Goal: Information Seeking & Learning: Find specific page/section

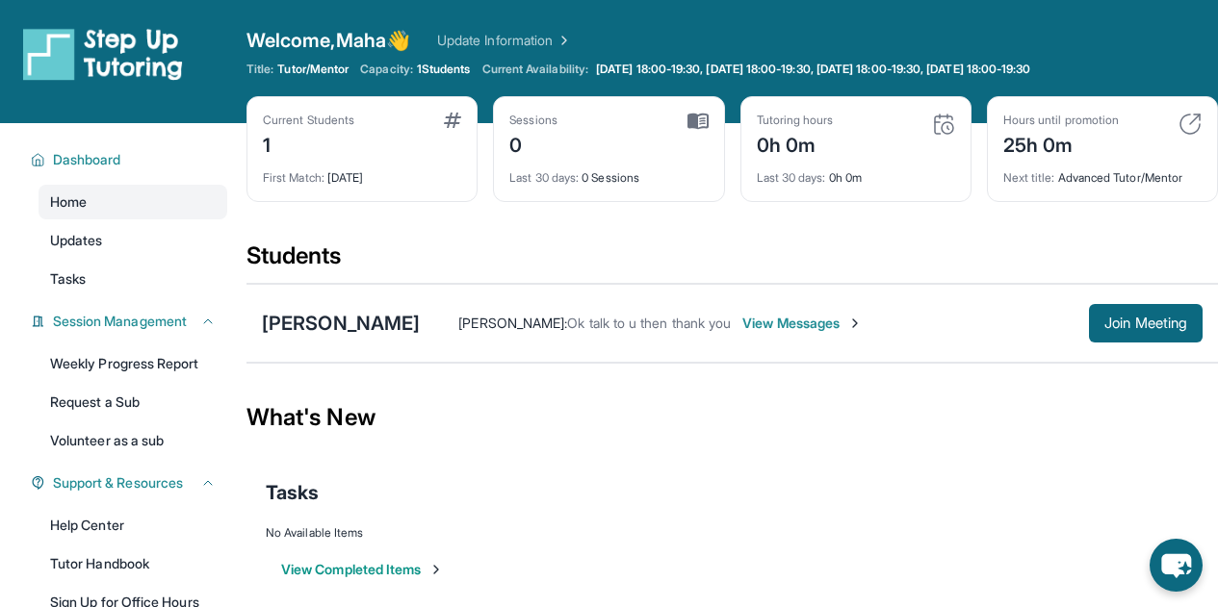
scroll to position [121, 0]
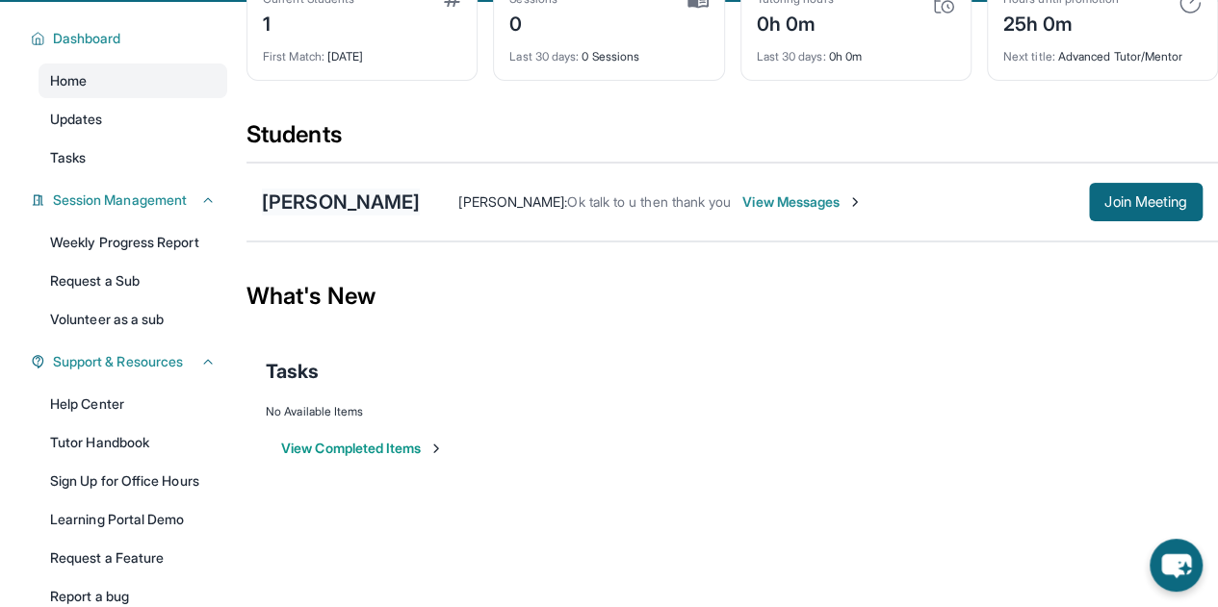
click at [399, 205] on div "[PERSON_NAME]" at bounding box center [341, 202] width 158 height 27
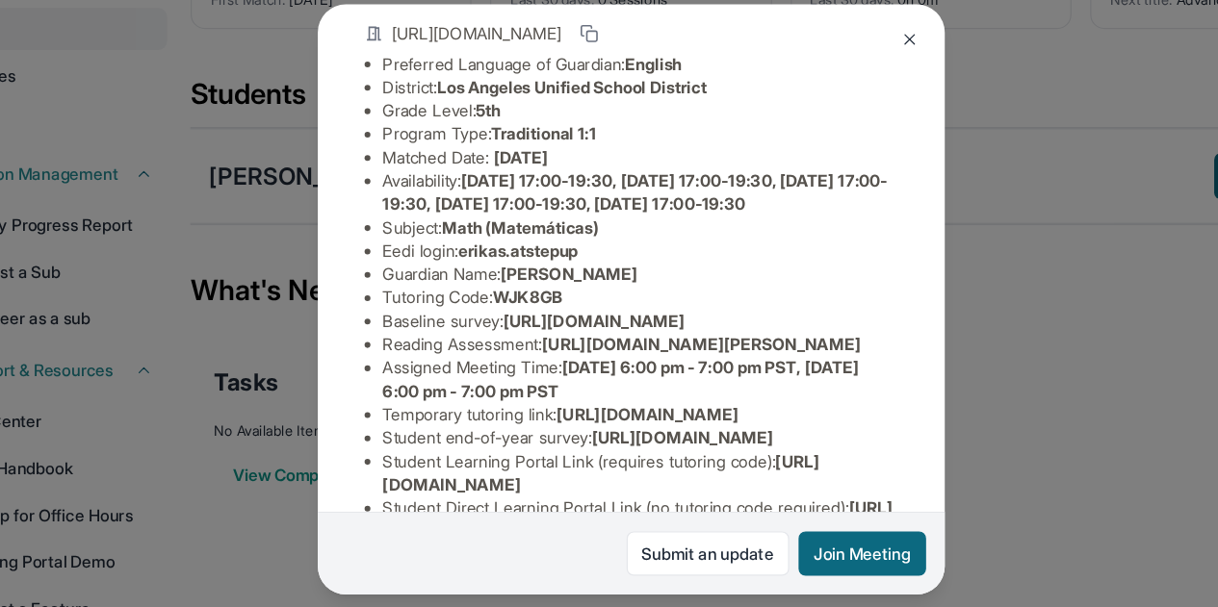
scroll to position [120, 0]
click at [463, 293] on li "Guardian Name : [PERSON_NAME]" at bounding box center [617, 282] width 424 height 19
drag, startPoint x: 476, startPoint y: 297, endPoint x: 592, endPoint y: 297, distance: 116.5
click at [592, 273] on li "Eedi login : erikas.atstepup" at bounding box center [617, 263] width 424 height 19
copy span "erikas.atstepup"
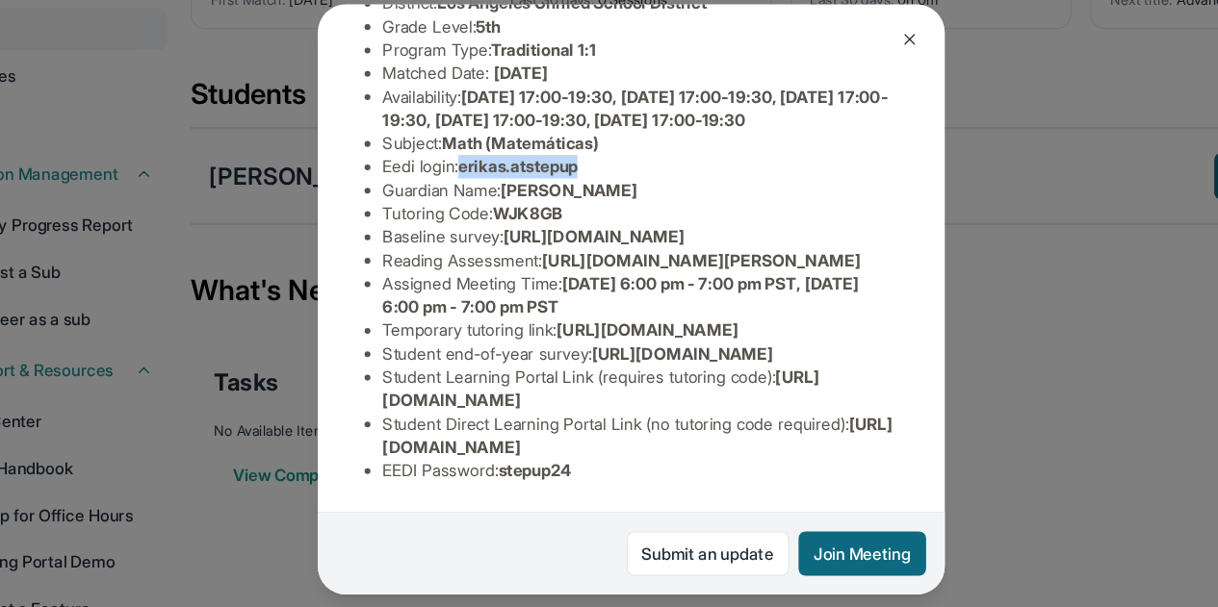
scroll to position [468, 0]
drag, startPoint x: 514, startPoint y: 425, endPoint x: 599, endPoint y: 428, distance: 84.8
click at [599, 435] on li "EEDI Password : stepup24" at bounding box center [617, 444] width 424 height 19
click at [500, 449] on div "Student Information [URL][DOMAIN_NAME] Preferred Language of Guardian: English …" at bounding box center [609, 213] width 439 height 513
drag, startPoint x: 508, startPoint y: 429, endPoint x: 610, endPoint y: 438, distance: 102.4
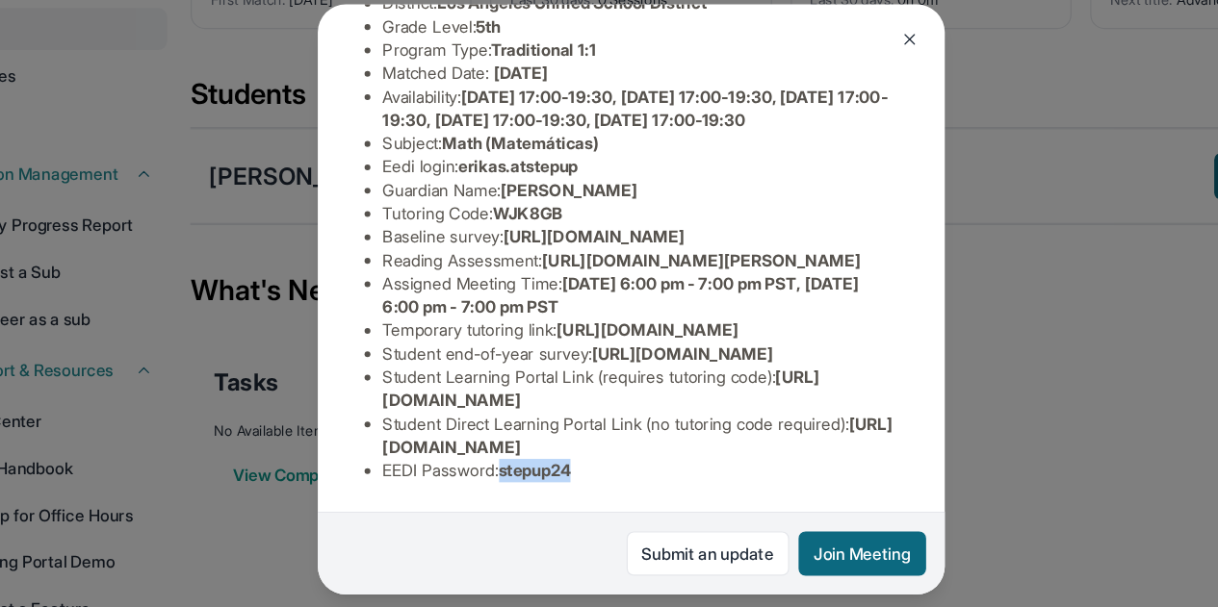
click at [610, 438] on li "EEDI Password : stepup24" at bounding box center [617, 444] width 424 height 19
copy span "stepup24"
click at [710, 340] on span "[URL][DOMAIN_NAME]" at bounding box center [651, 348] width 149 height 16
click at [973, 166] on div "[PERSON_NAME] Guardian: [PERSON_NAME] Student Information [URL][DOMAIN_NAME] Pr…" at bounding box center [609, 303] width 1218 height 607
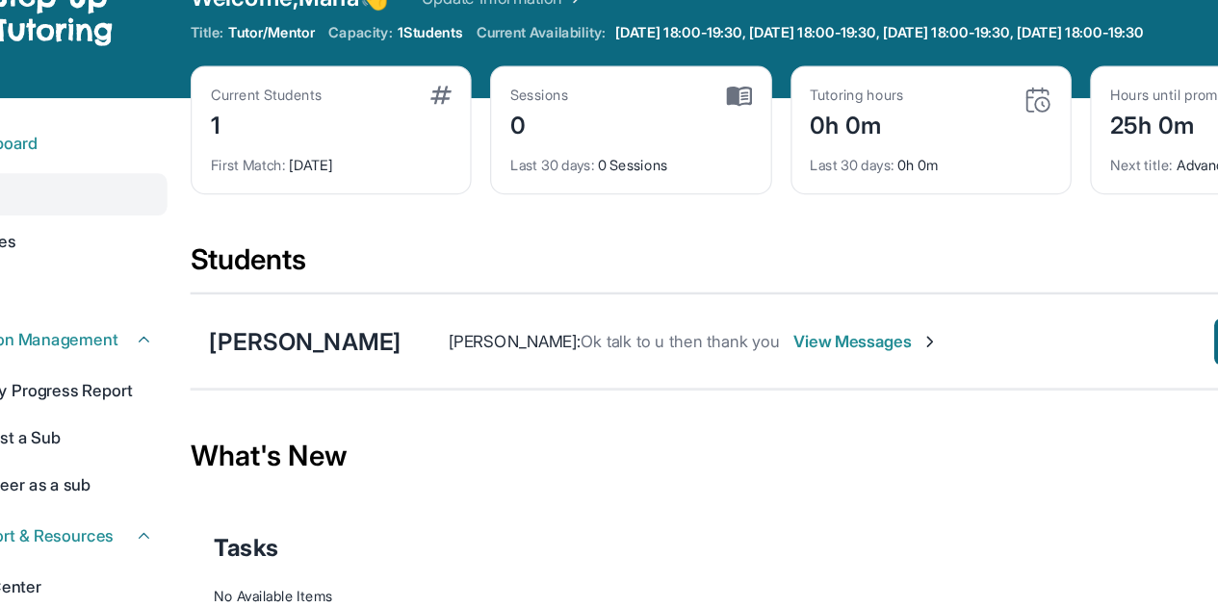
scroll to position [40, 0]
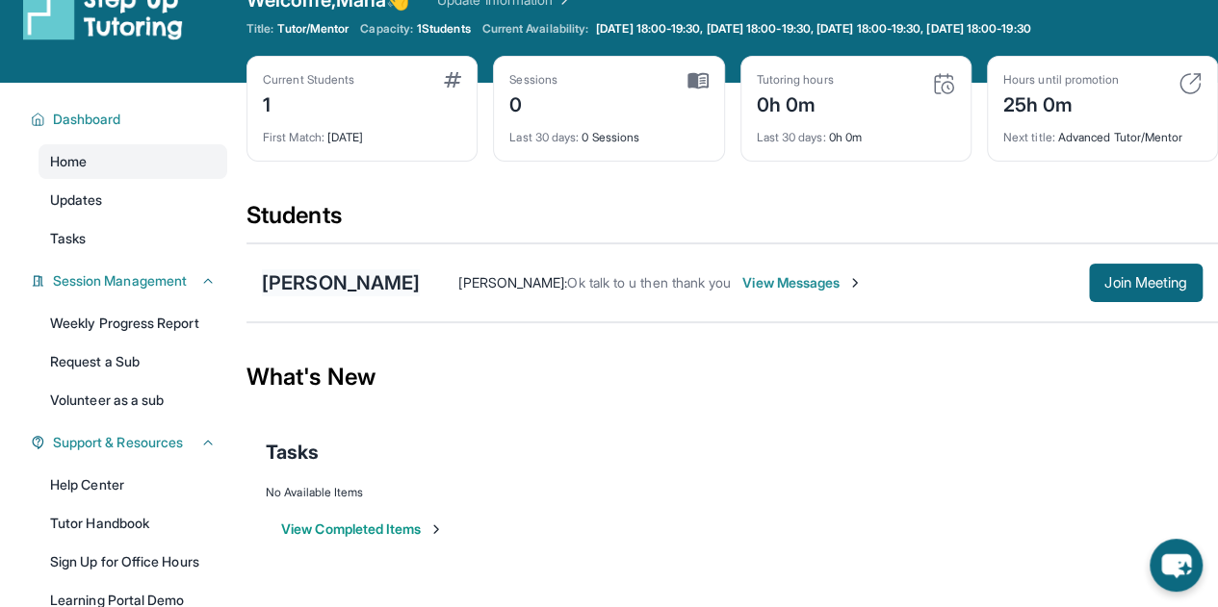
click at [381, 277] on div "[PERSON_NAME]" at bounding box center [341, 283] width 158 height 27
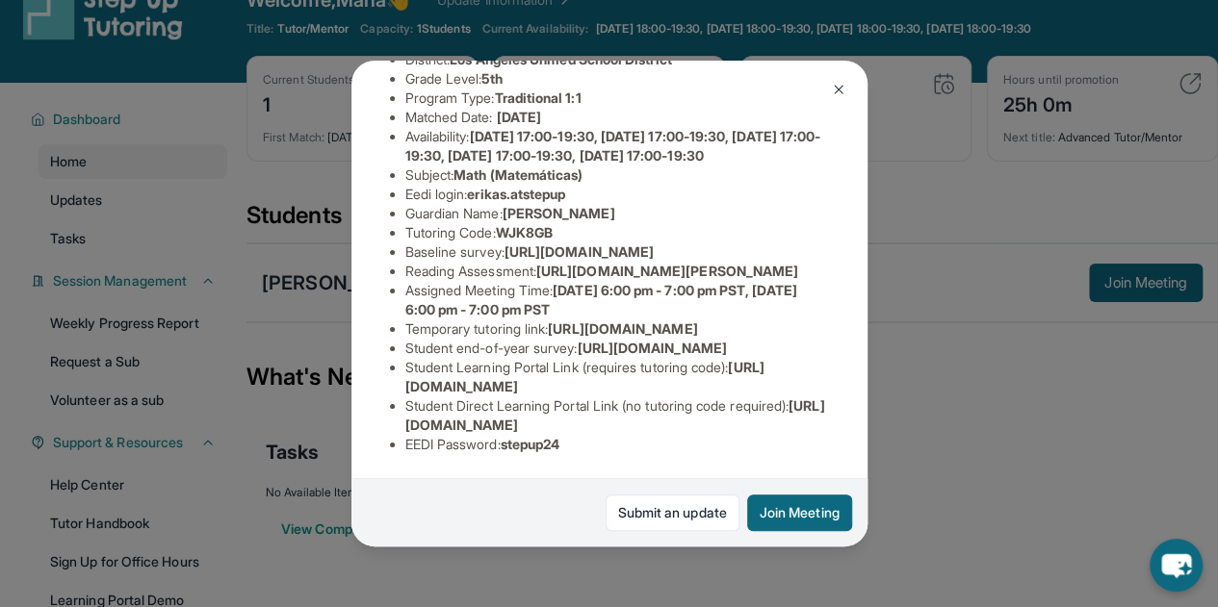
scroll to position [379, 0]
click at [832, 82] on img at bounding box center [838, 89] width 15 height 15
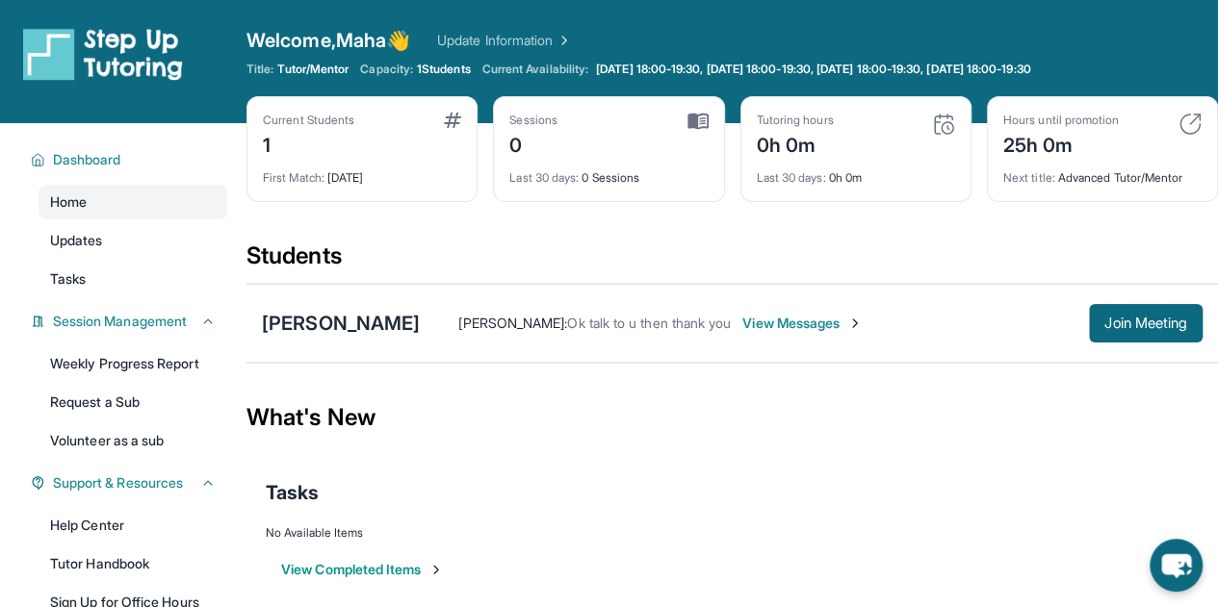
scroll to position [223, 0]
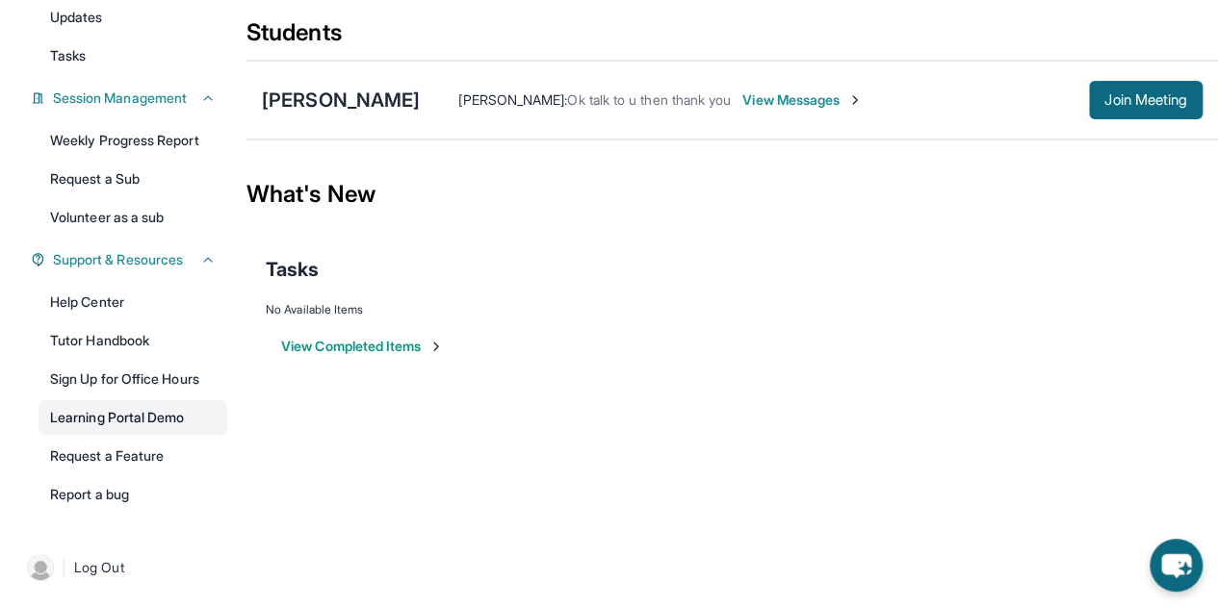
click at [114, 412] on link "Learning Portal Demo" at bounding box center [133, 418] width 189 height 35
click at [89, 413] on link "Learning Portal Demo" at bounding box center [133, 418] width 189 height 35
click at [365, 104] on div "[PERSON_NAME]" at bounding box center [341, 100] width 158 height 27
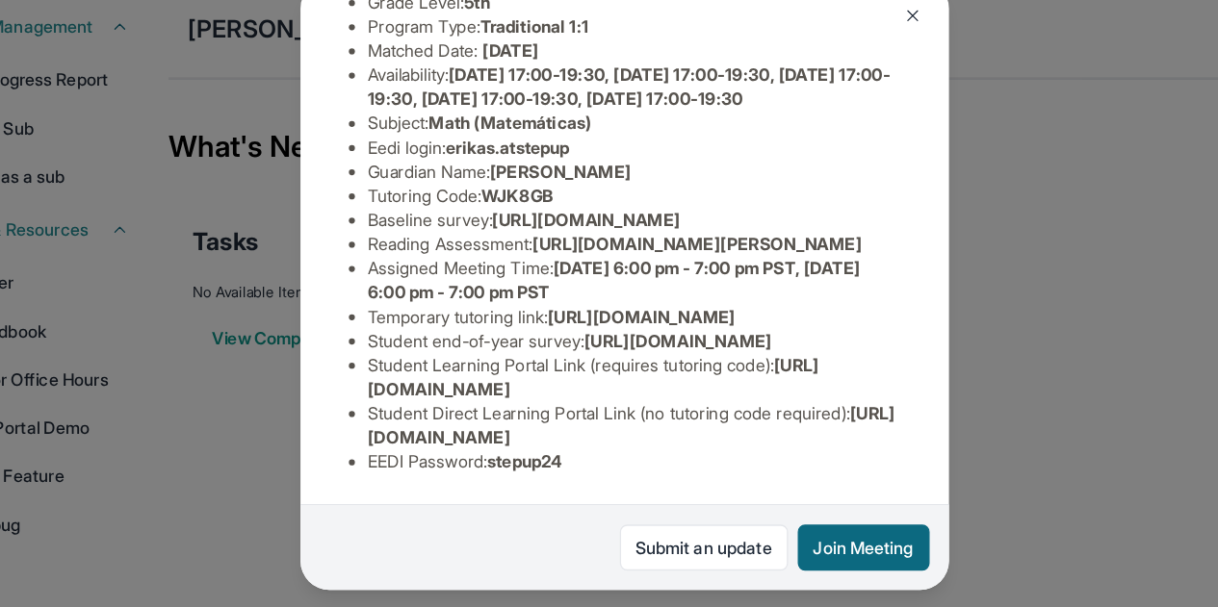
scroll to position [246, 0]
click at [520, 229] on span "WJK8GB" at bounding box center [524, 232] width 57 height 16
click at [504, 260] on span "[URL][DOMAIN_NAME]" at bounding box center [578, 252] width 149 height 16
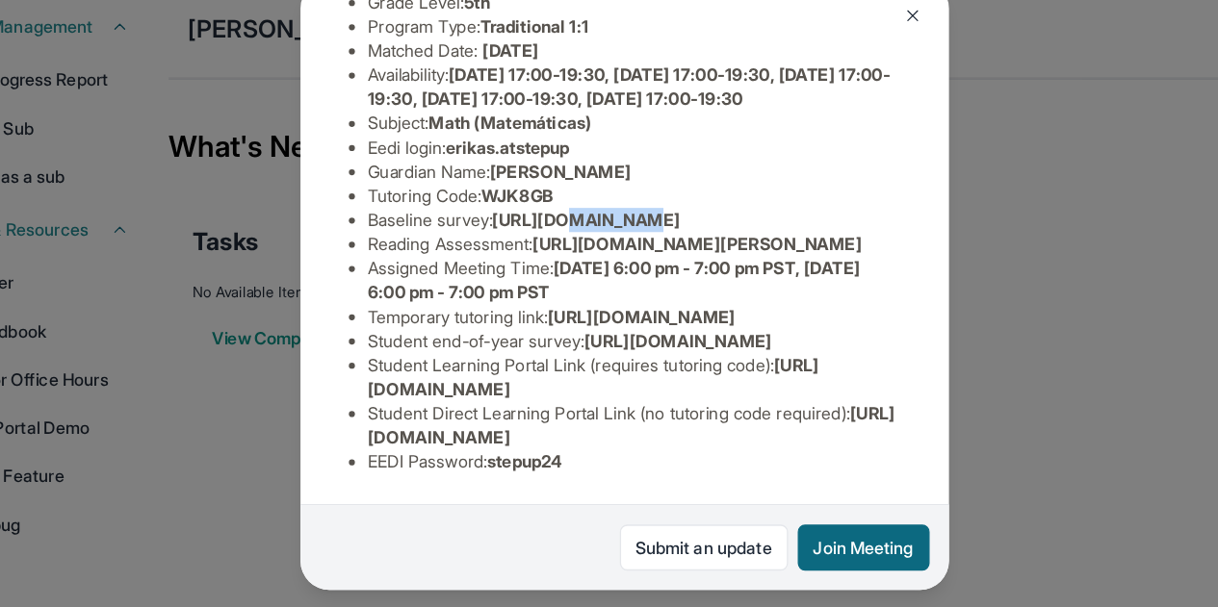
click at [504, 260] on span "[URL][DOMAIN_NAME]" at bounding box center [578, 252] width 149 height 16
click at [548, 281] on li "Reading Assessment : [URL][DOMAIN_NAME][PERSON_NAME]" at bounding box center [617, 271] width 424 height 19
click at [502, 320] on li "Assigned Meeting Time : [DATE] 6:00 pm - 7:00 pm PST, [DATE] 6:00 pm - 7:00 pm …" at bounding box center [617, 300] width 424 height 39
click at [581, 318] on span "[DATE] 6:00 pm - 7:00 pm PST, [DATE] 6:00 pm - 7:00 pm PST" at bounding box center [601, 300] width 392 height 36
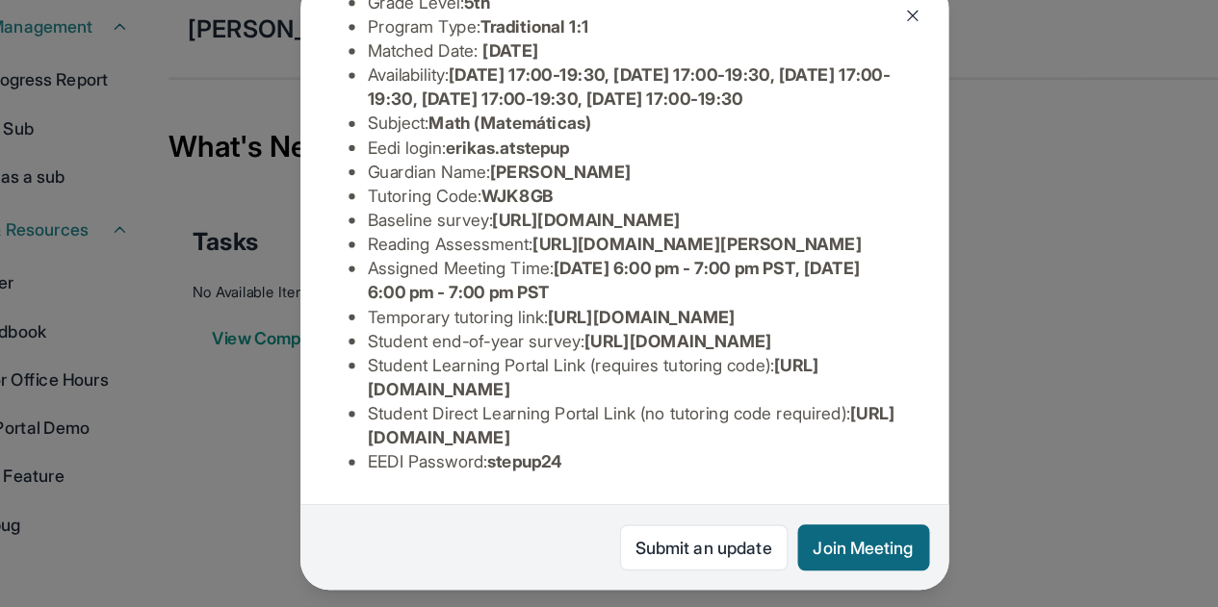
click at [524, 281] on li "Reading Assessment : [URL][DOMAIN_NAME][PERSON_NAME]" at bounding box center [617, 271] width 424 height 19
click at [548, 330] on span "[URL][DOMAIN_NAME]" at bounding box center [622, 329] width 149 height 16
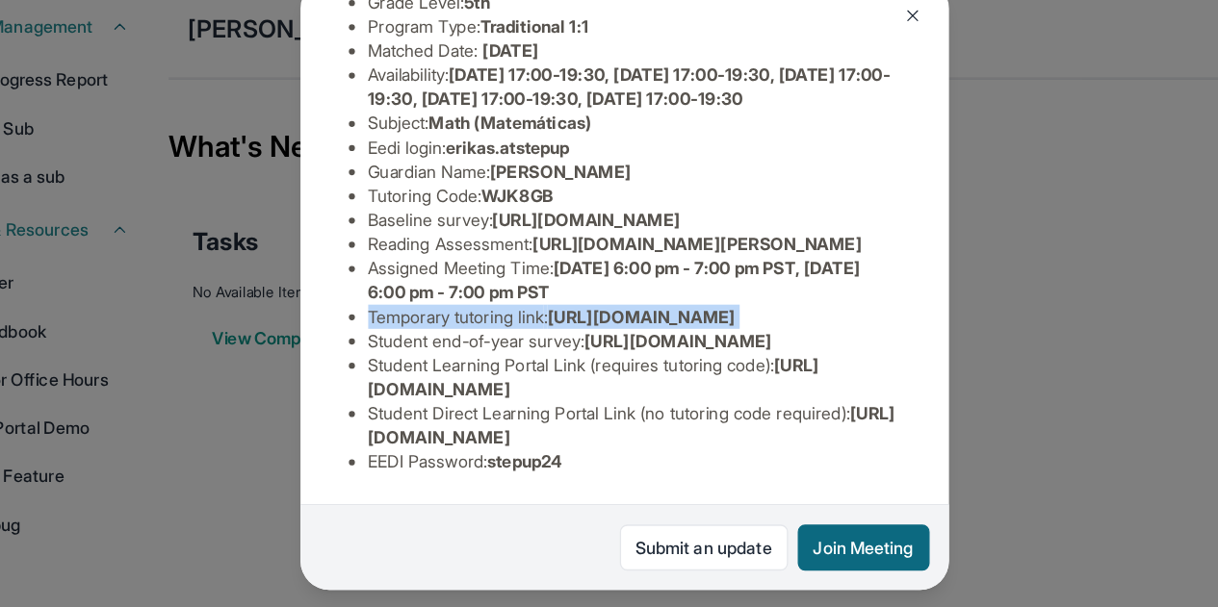
click at [548, 330] on span "[URL][DOMAIN_NAME]" at bounding box center [622, 329] width 149 height 16
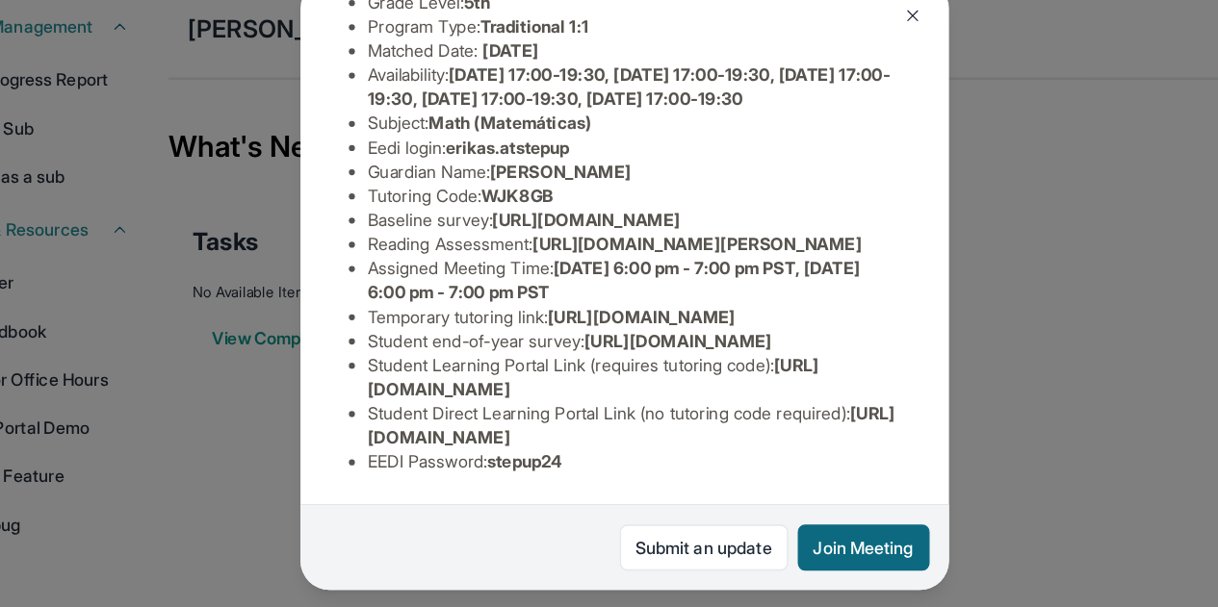
drag, startPoint x: 406, startPoint y: 316, endPoint x: 591, endPoint y: 334, distance: 185.7
click at [591, 334] on li "Temporary tutoring link : [URL][DOMAIN_NAME]" at bounding box center [617, 329] width 424 height 19
copy span "[URL][DOMAIN_NAME]"
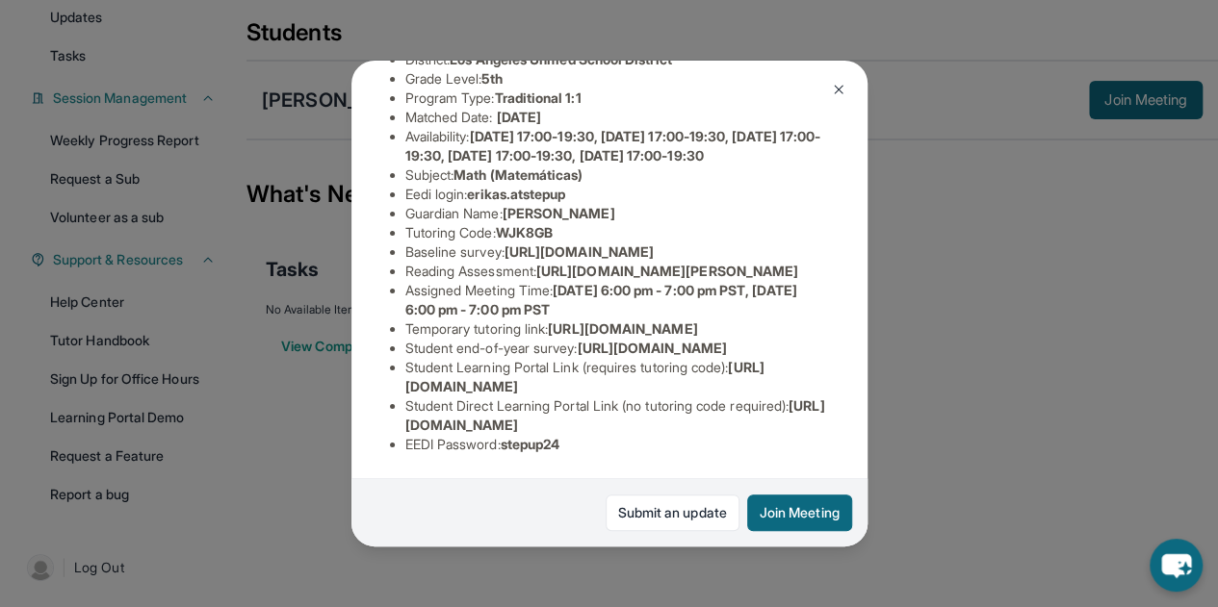
scroll to position [223, 0]
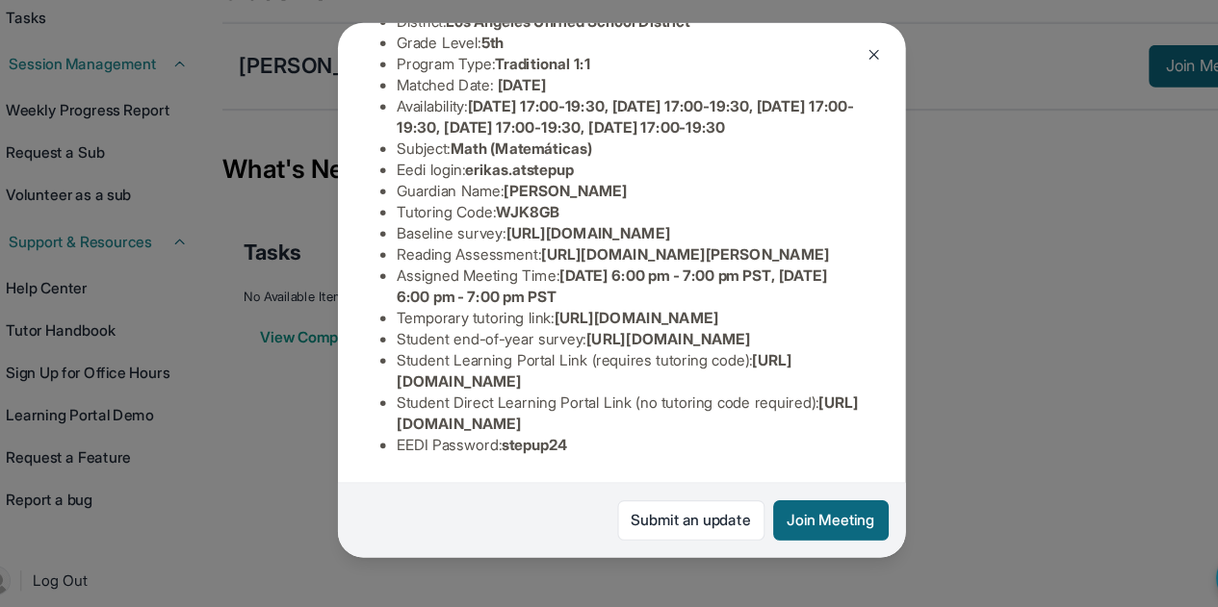
click at [500, 397] on li "Student Direct Learning Portal Link (no tutoring code required) : [URL][DOMAIN_…" at bounding box center [617, 416] width 424 height 39
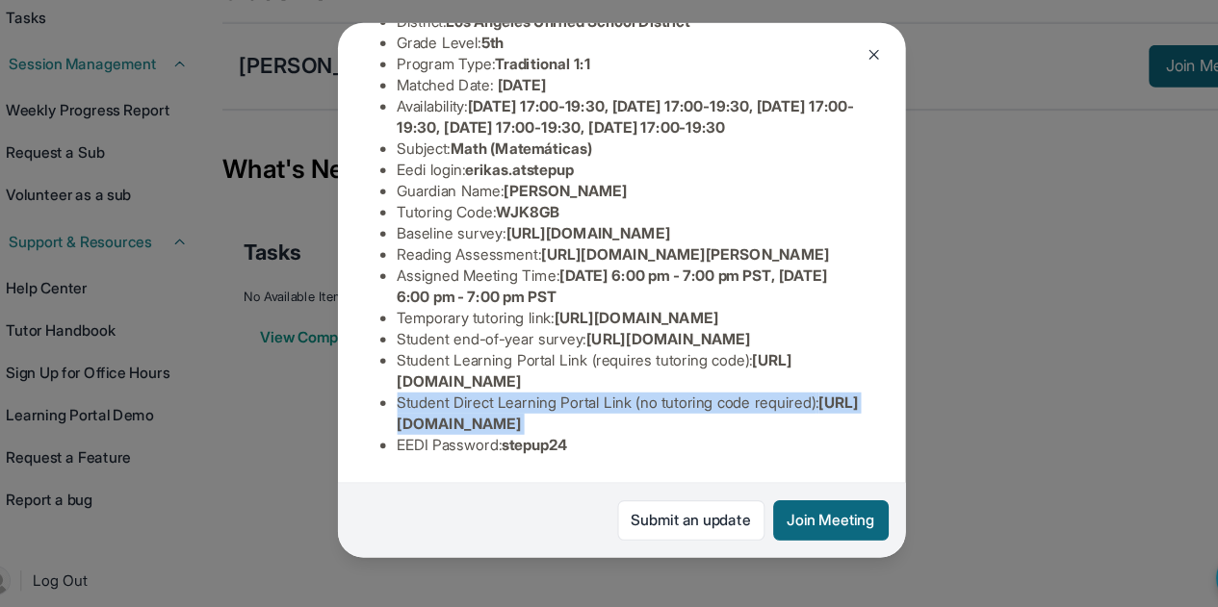
click at [500, 397] on li "Student Direct Learning Portal Link (no tutoring code required) : [URL][DOMAIN_…" at bounding box center [617, 416] width 424 height 39
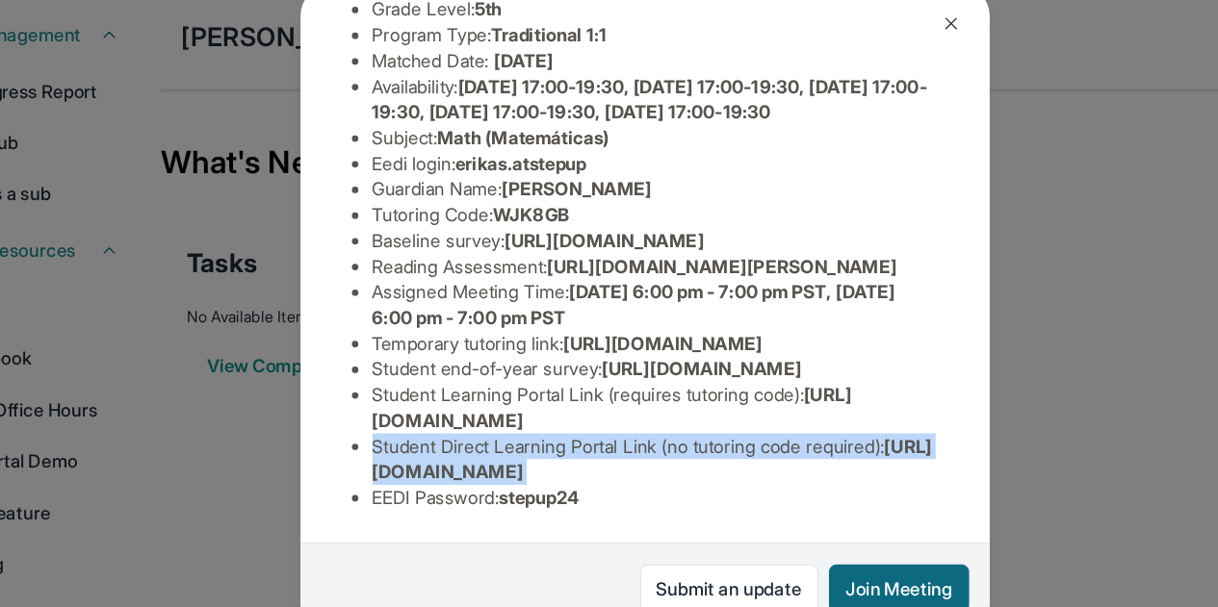
scroll to position [273, 0]
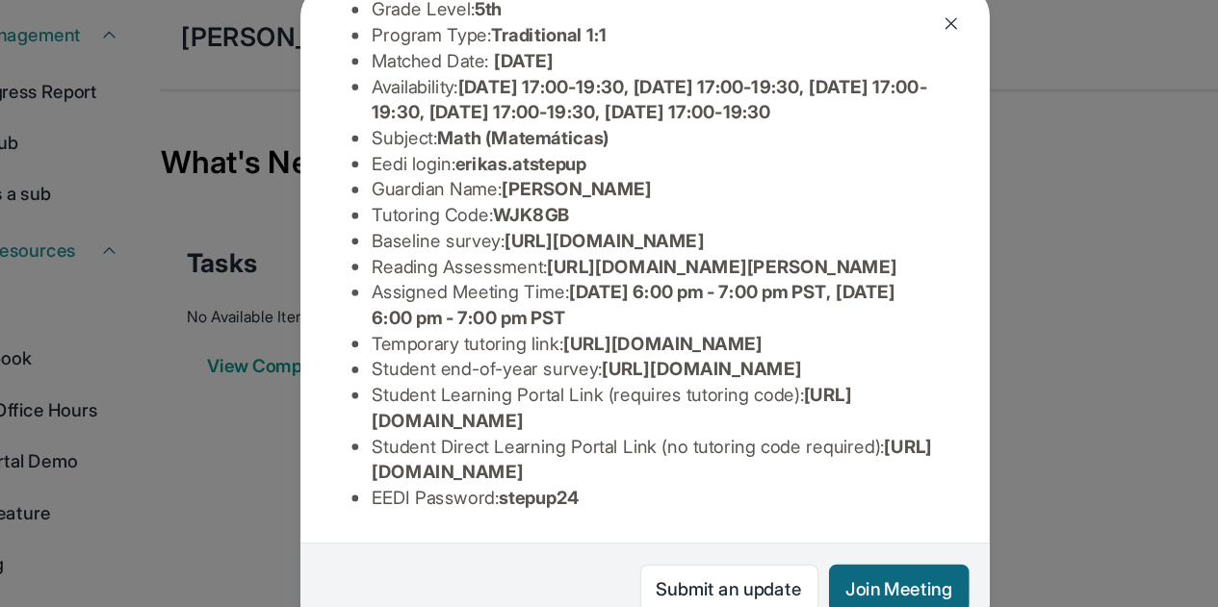
click at [943, 310] on div "[PERSON_NAME] Guardian: [PERSON_NAME] Student Information [URL][DOMAIN_NAME] Pr…" at bounding box center [609, 303] width 1218 height 607
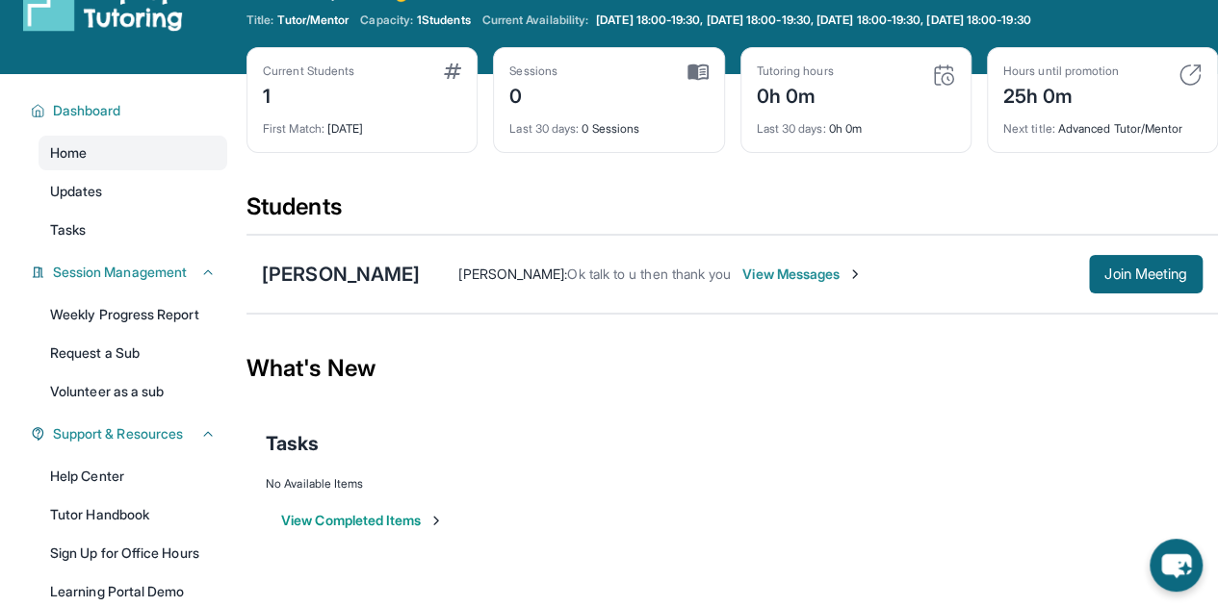
scroll to position [223, 0]
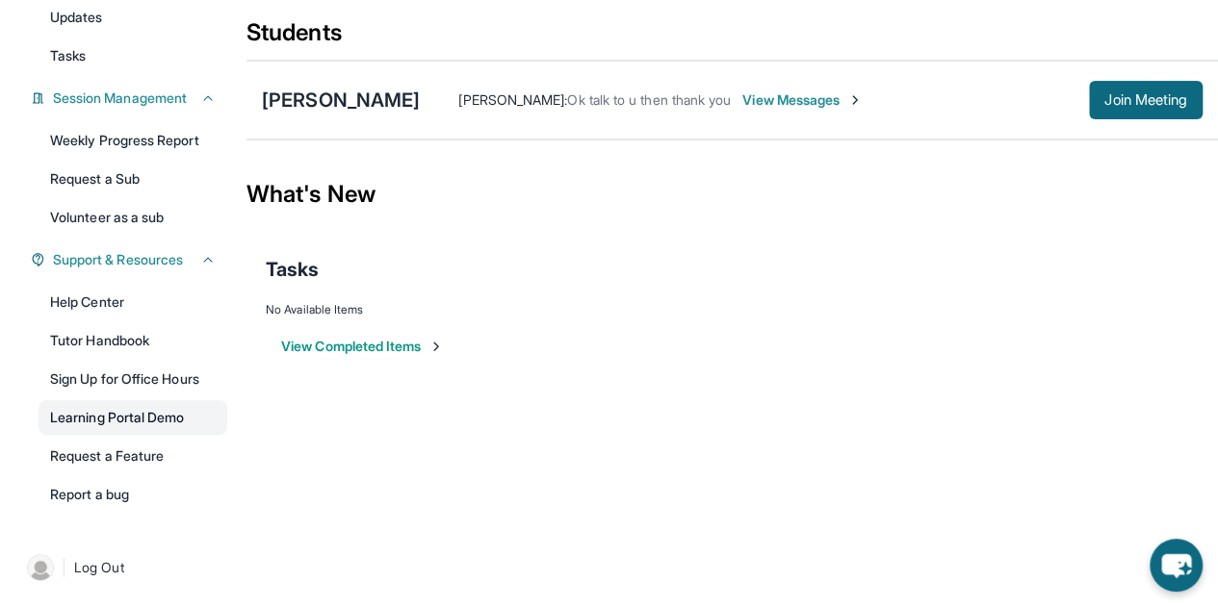
click at [112, 421] on link "Learning Portal Demo" at bounding box center [133, 418] width 189 height 35
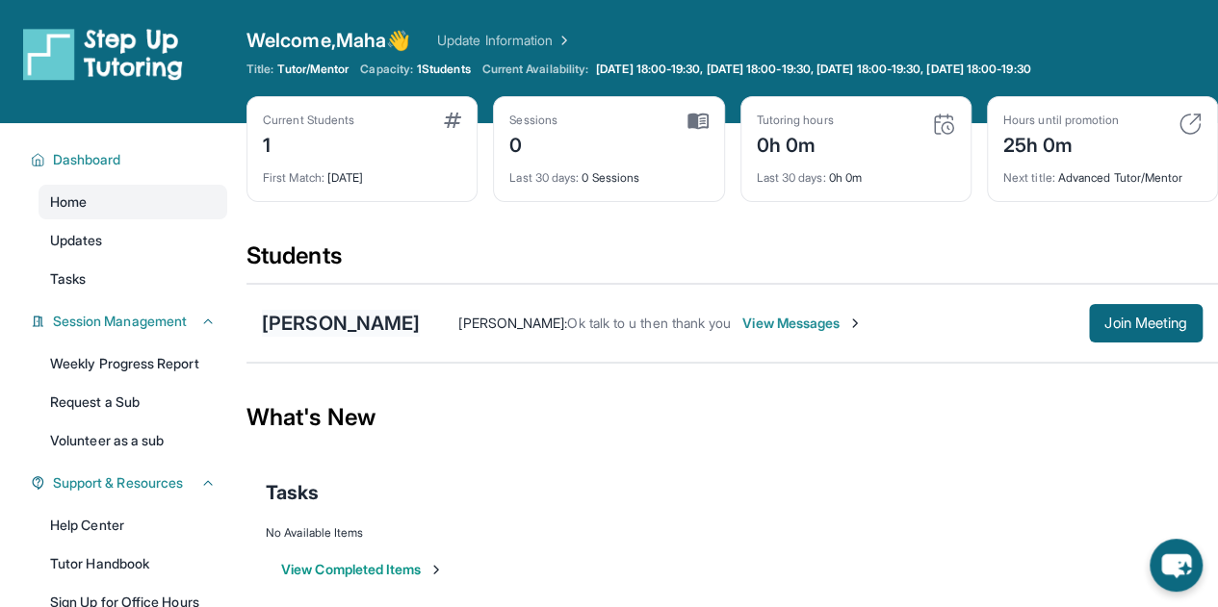
click at [394, 312] on div "[PERSON_NAME]" at bounding box center [341, 323] width 158 height 27
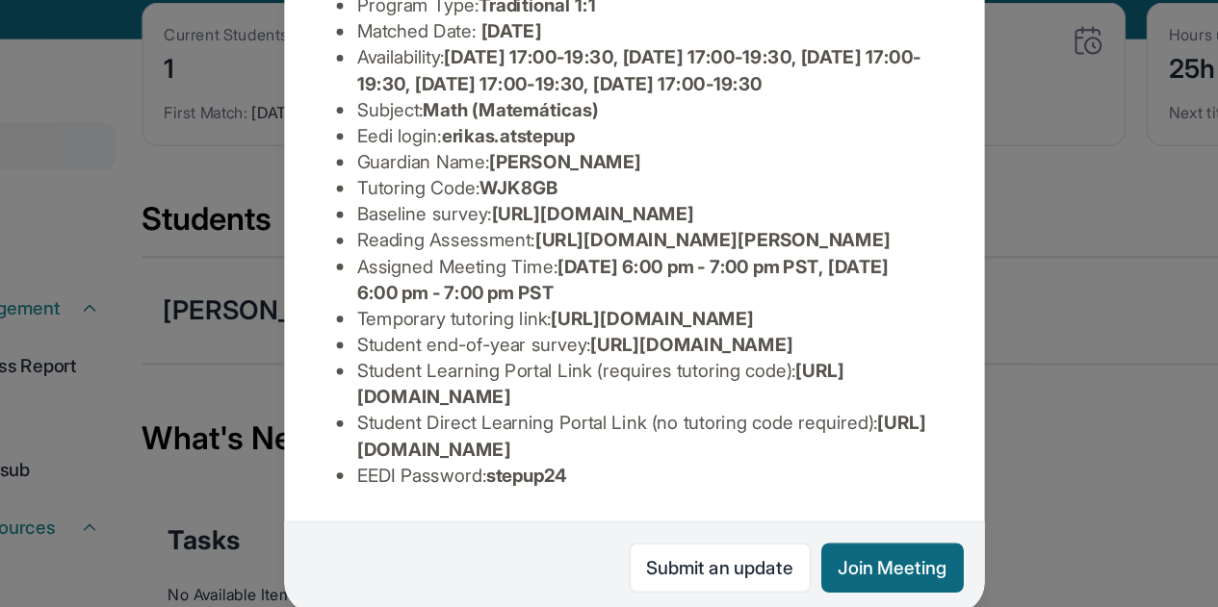
scroll to position [267, 0]
click at [504, 260] on span "[URL][DOMAIN_NAME]" at bounding box center [578, 252] width 149 height 16
click at [493, 281] on li "Reading Assessment : [URL][DOMAIN_NAME][PERSON_NAME]" at bounding box center [617, 271] width 424 height 19
click at [548, 337] on span "[URL][DOMAIN_NAME]" at bounding box center [622, 329] width 149 height 16
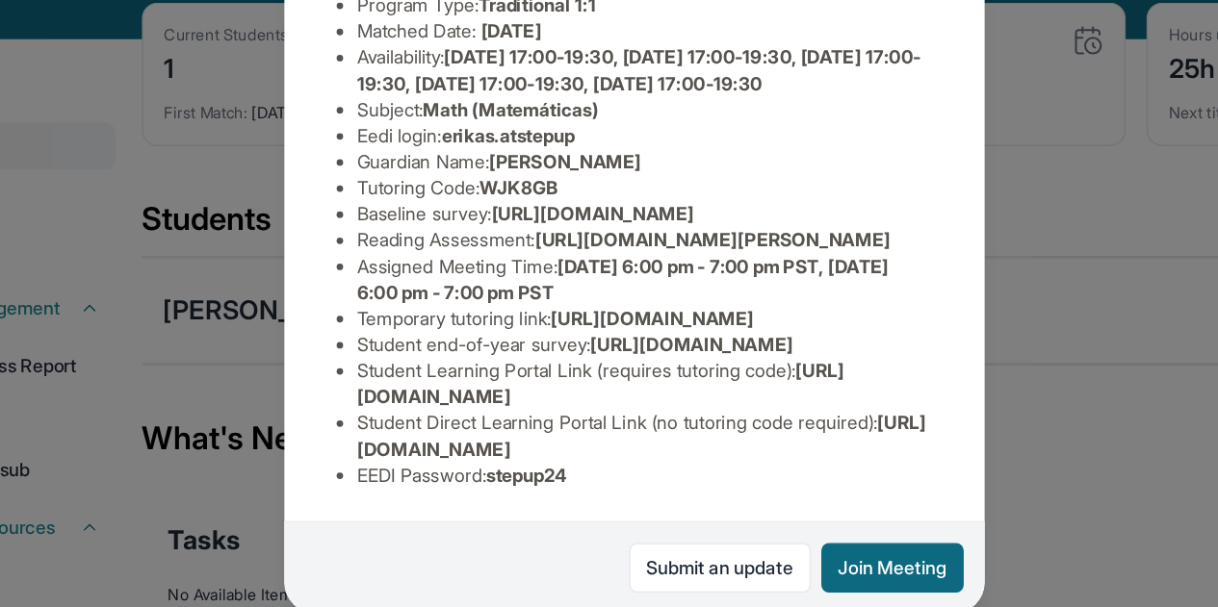
scroll to position [468, 0]
click at [477, 366] on span "[URL][DOMAIN_NAME]" at bounding box center [584, 377] width 359 height 36
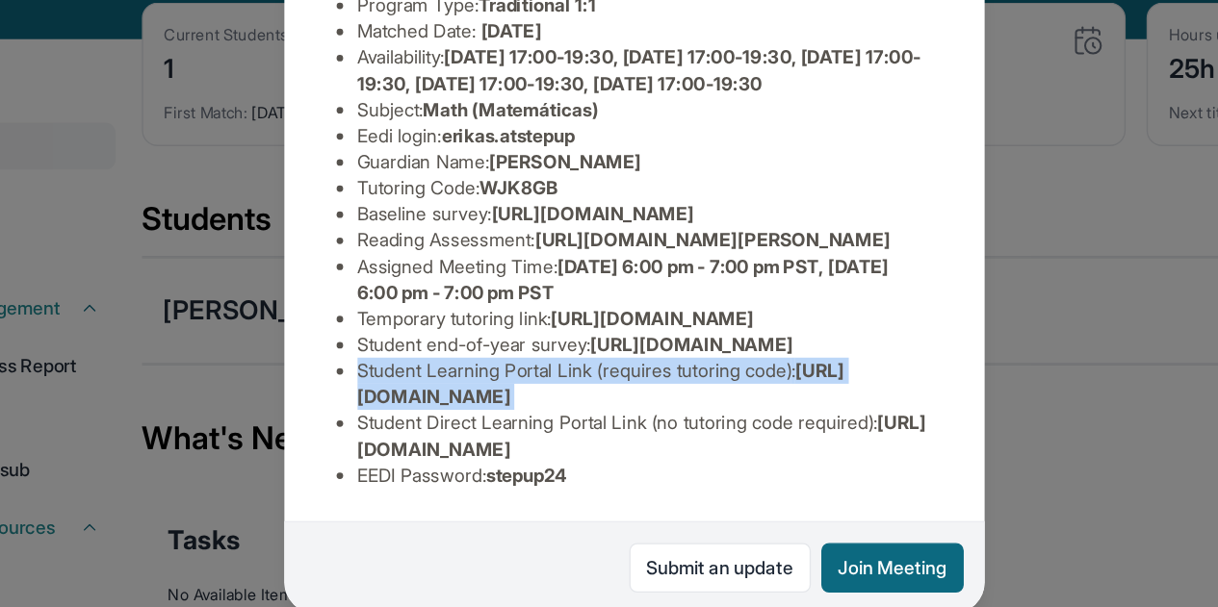
click at [477, 366] on span "[URL][DOMAIN_NAME]" at bounding box center [584, 377] width 359 height 36
click at [474, 374] on span "[URL][DOMAIN_NAME]" at bounding box center [584, 377] width 359 height 36
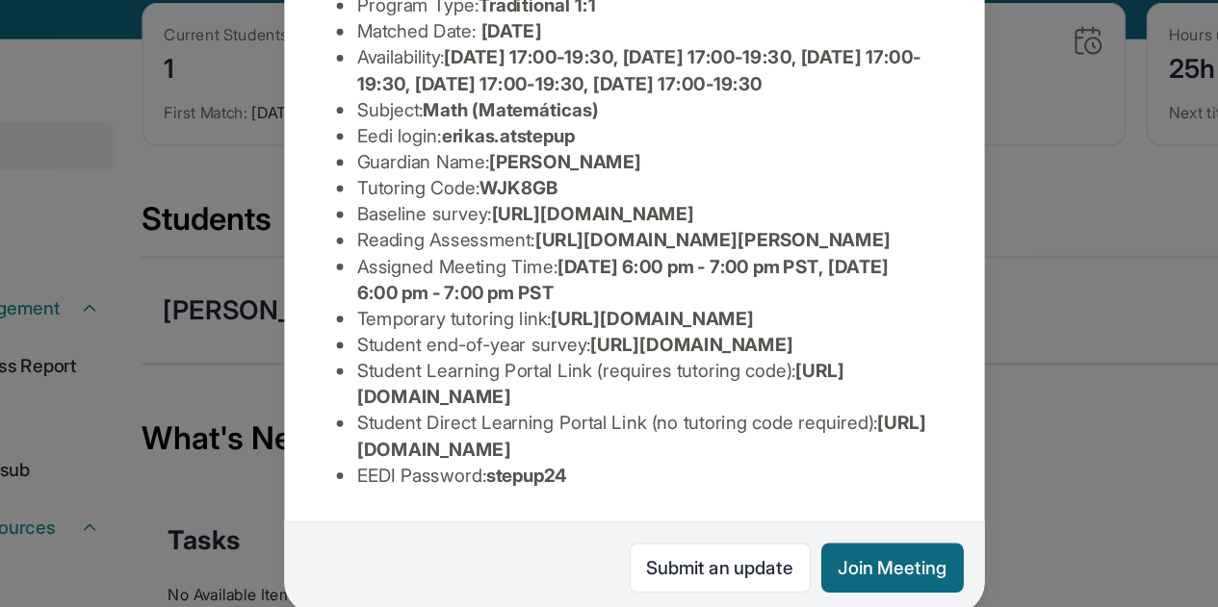
drag, startPoint x: 399, startPoint y: 411, endPoint x: 834, endPoint y: 417, distance: 435.2
click at [834, 417] on div "[PERSON_NAME] Guardian: [PERSON_NAME] Student Information [URL][DOMAIN_NAME] Pr…" at bounding box center [609, 304] width 516 height 486
copy span "[URL][DOMAIN_NAME]"
click at [504, 244] on span "[URL][DOMAIN_NAME]" at bounding box center [578, 252] width 149 height 16
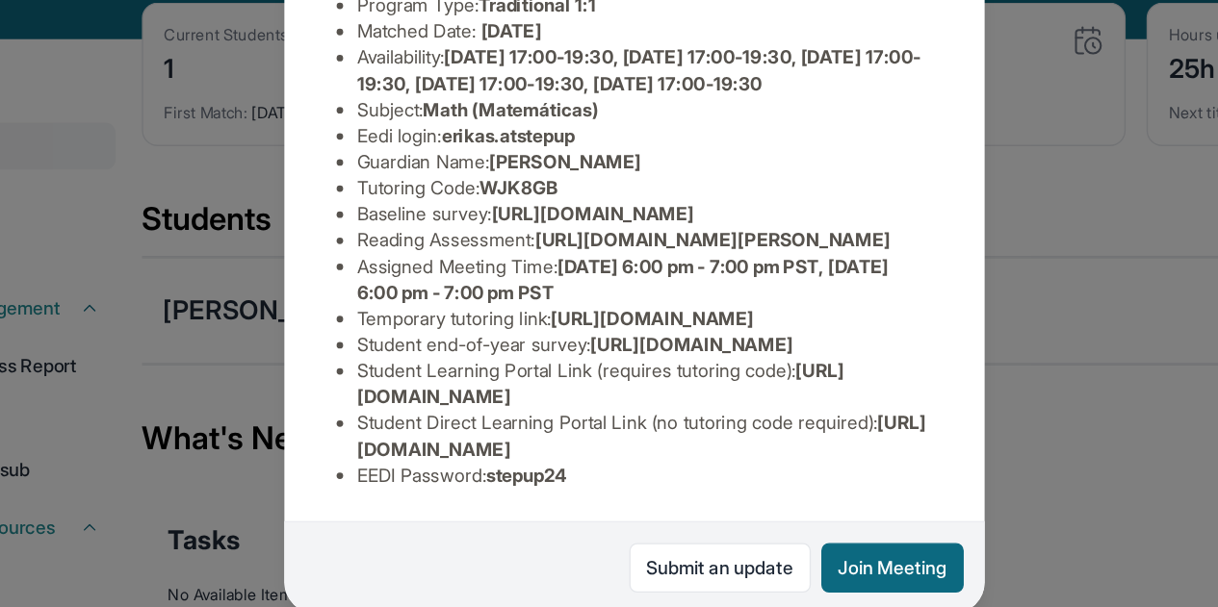
click at [504, 244] on span "[URL][DOMAIN_NAME]" at bounding box center [578, 252] width 149 height 16
drag, startPoint x: 401, startPoint y: 312, endPoint x: 614, endPoint y: 339, distance: 215.4
click at [614, 339] on ul "Preferred Language of Guardian: English District: [GEOGRAPHIC_DATA] Unified Sch…" at bounding box center [609, 243] width 439 height 424
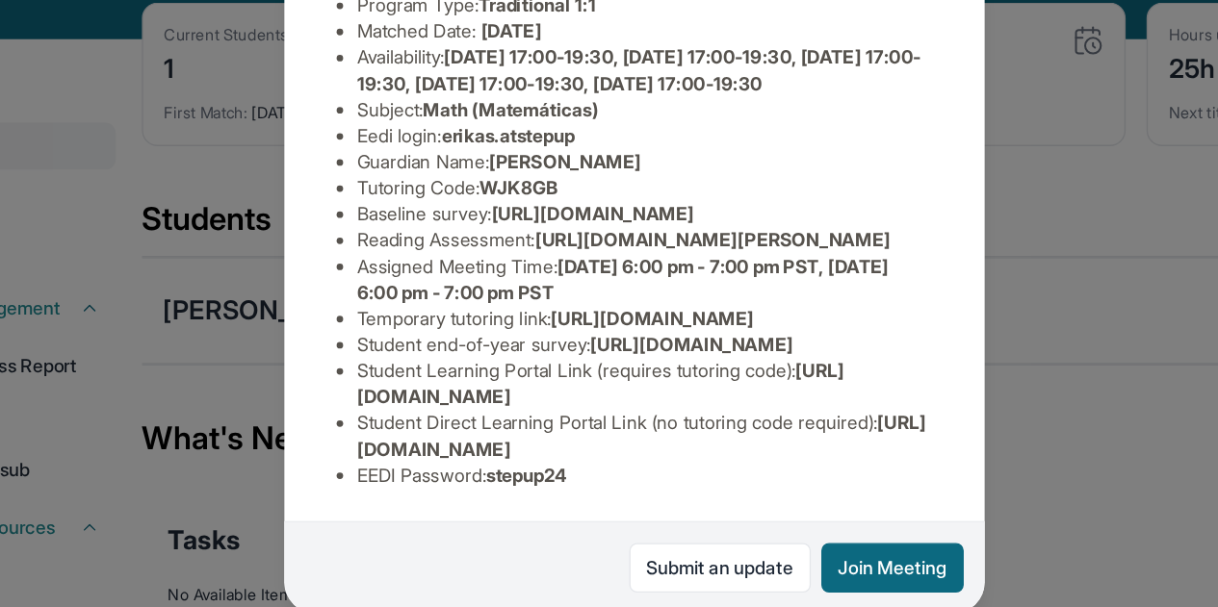
copy span "[URL][DOMAIN_NAME]"
click at [577, 340] on span "[URL][DOMAIN_NAME]" at bounding box center [651, 348] width 149 height 16
click at [525, 358] on li "Student Learning Portal Link (requires tutoring code) : [URL][DOMAIN_NAME]" at bounding box center [617, 377] width 424 height 39
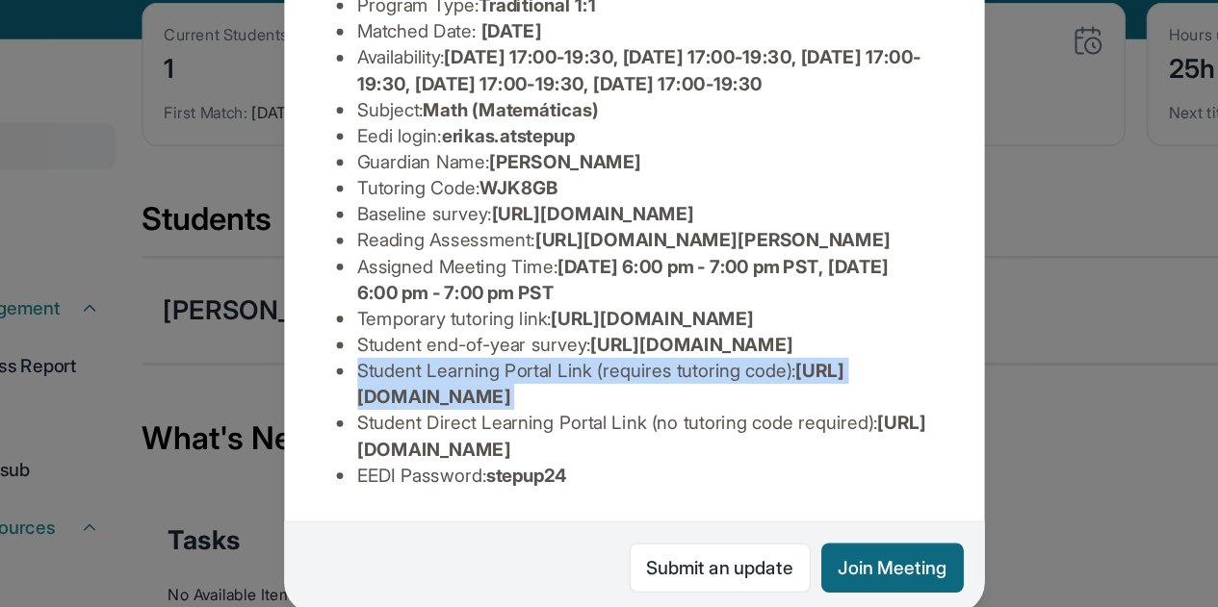
click at [525, 358] on li "Student Learning Portal Link (requires tutoring code) : [URL][DOMAIN_NAME]" at bounding box center [617, 377] width 424 height 39
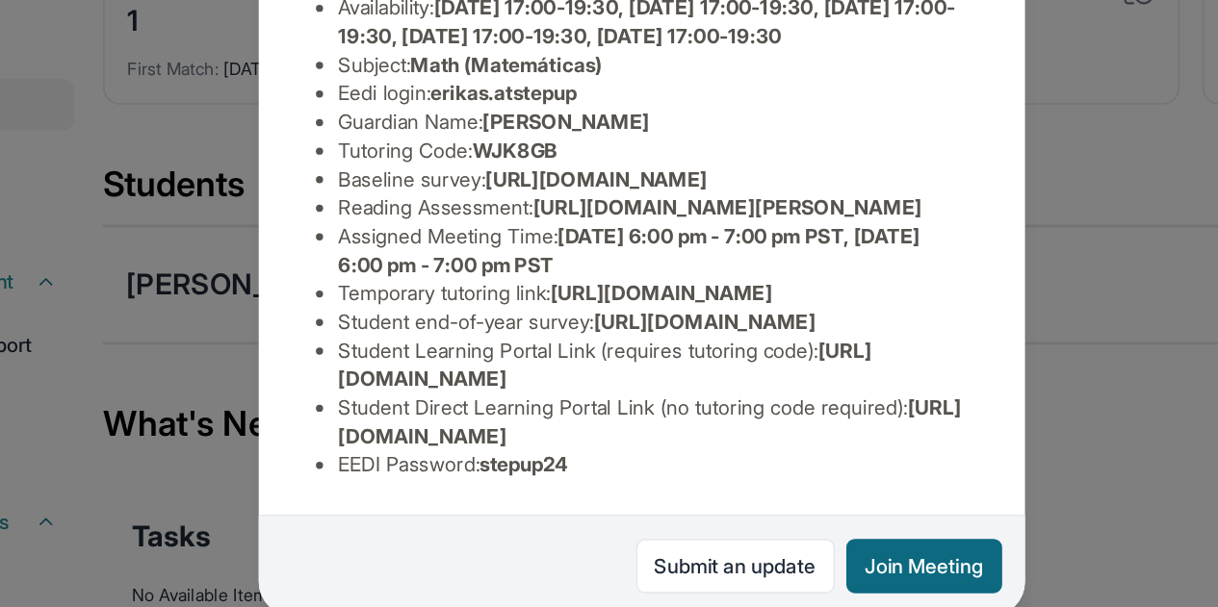
click at [499, 397] on li "Student Direct Learning Portal Link (no tutoring code required) : [URL][DOMAIN_…" at bounding box center [617, 416] width 424 height 39
click at [502, 374] on span "[URL][DOMAIN_NAME]" at bounding box center [584, 377] width 359 height 36
click at [867, 307] on div "[PERSON_NAME] Guardian: [PERSON_NAME] Student Information [URL][DOMAIN_NAME] Pr…" at bounding box center [609, 303] width 1218 height 607
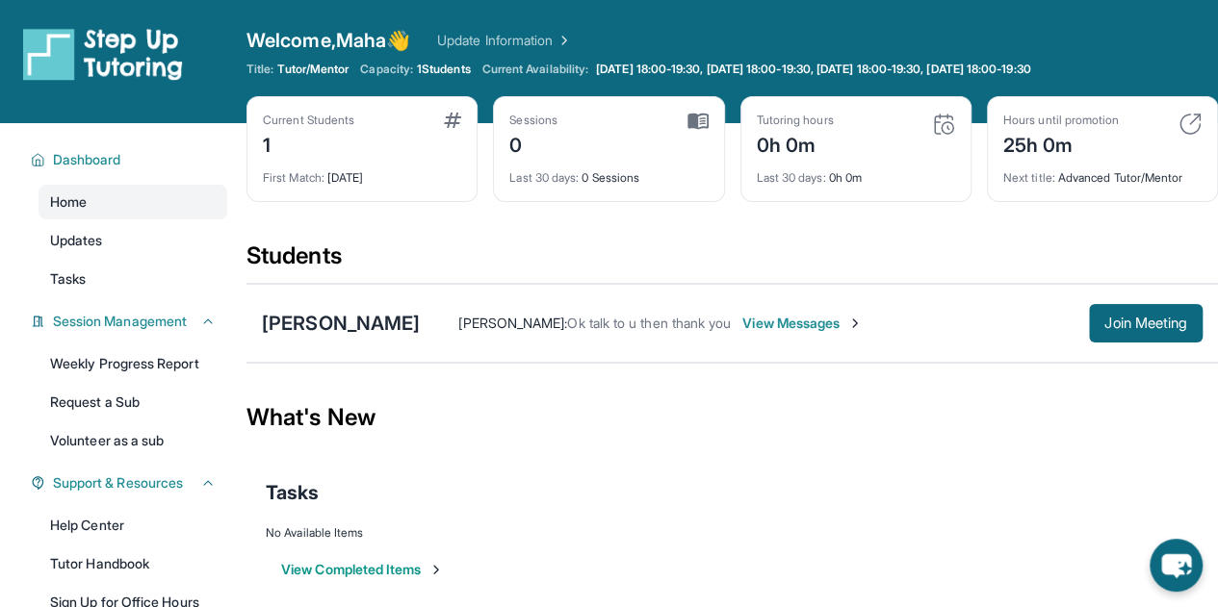
scroll to position [66, 0]
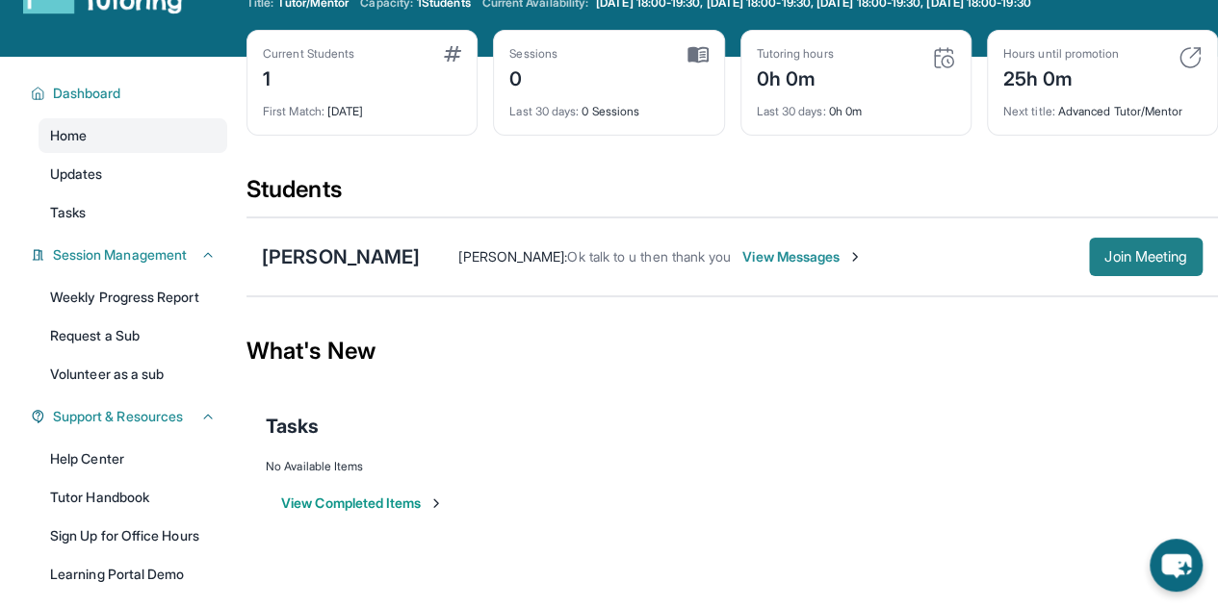
click at [1130, 251] on span "Join Meeting" at bounding box center [1145, 257] width 83 height 12
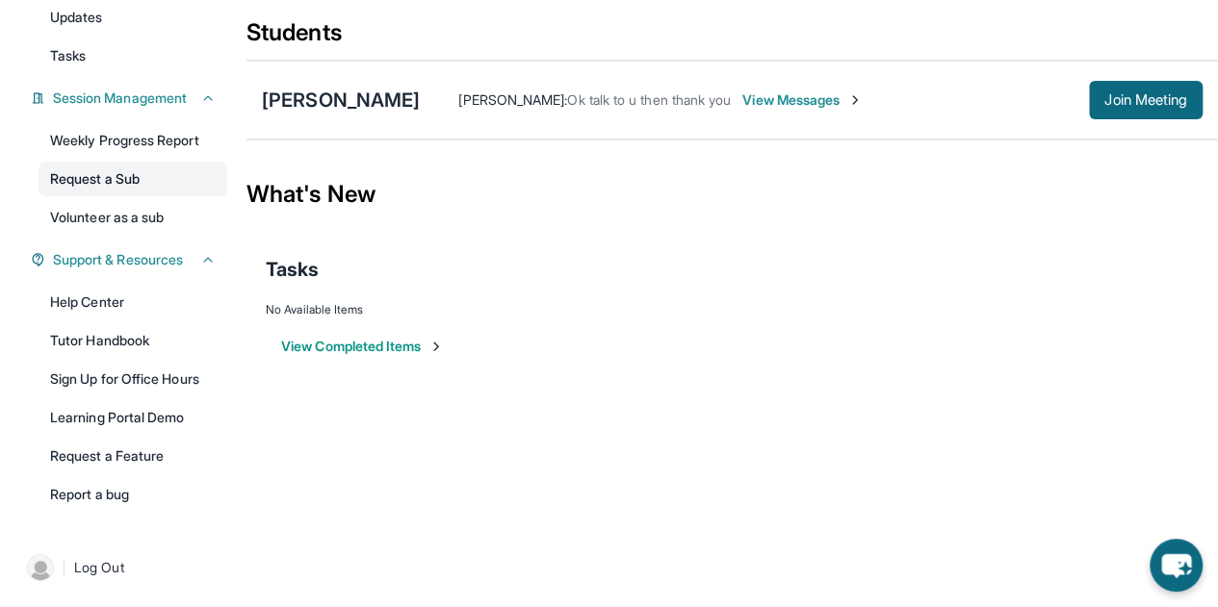
scroll to position [0, 0]
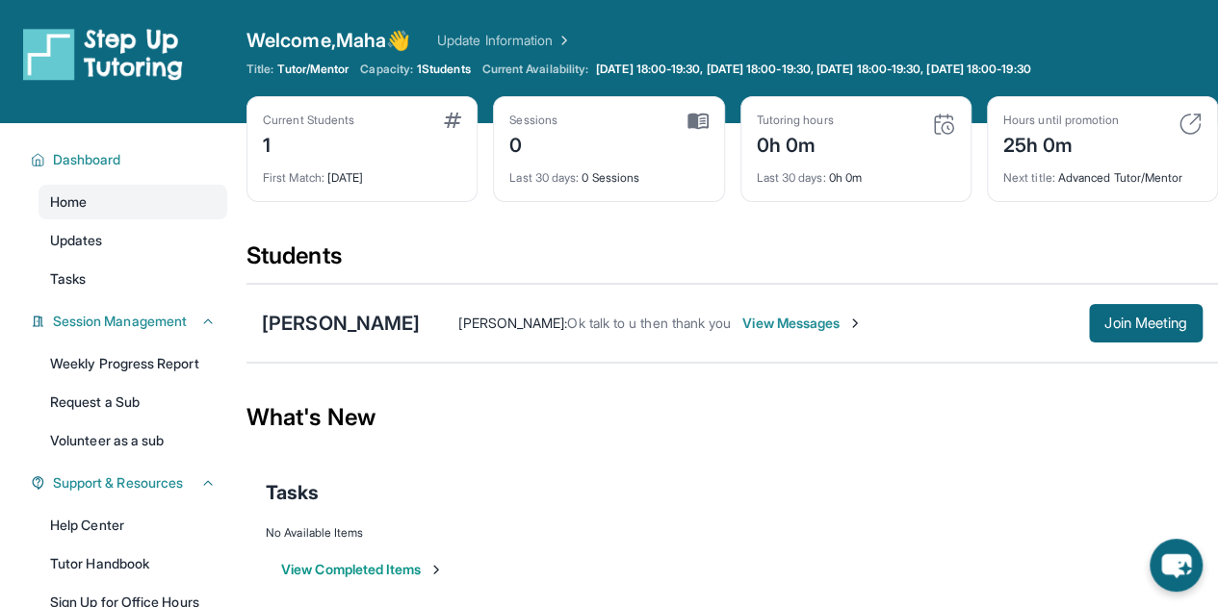
scroll to position [219, 0]
